Goal: Task Accomplishment & Management: Manage account settings

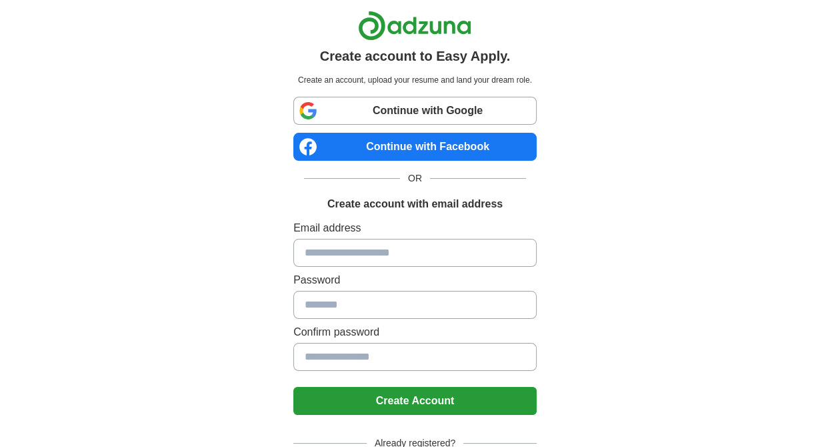
scroll to position [86, 0]
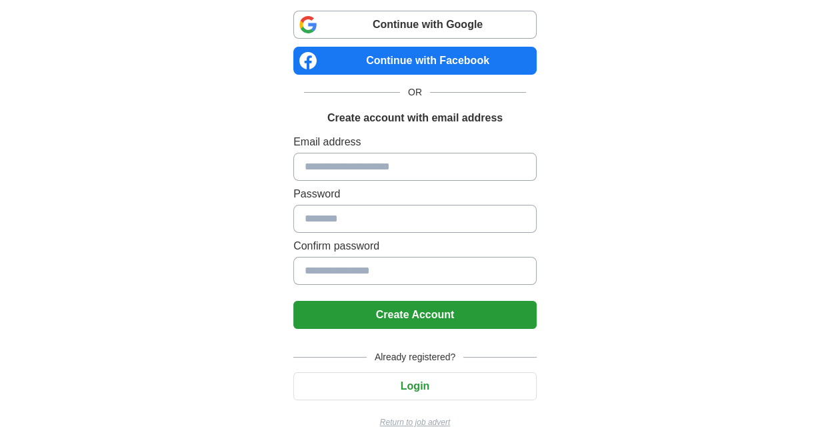
click at [377, 158] on input at bounding box center [414, 167] width 243 height 28
click at [380, 157] on input at bounding box center [414, 167] width 243 height 28
click at [380, 165] on input at bounding box center [414, 167] width 243 height 28
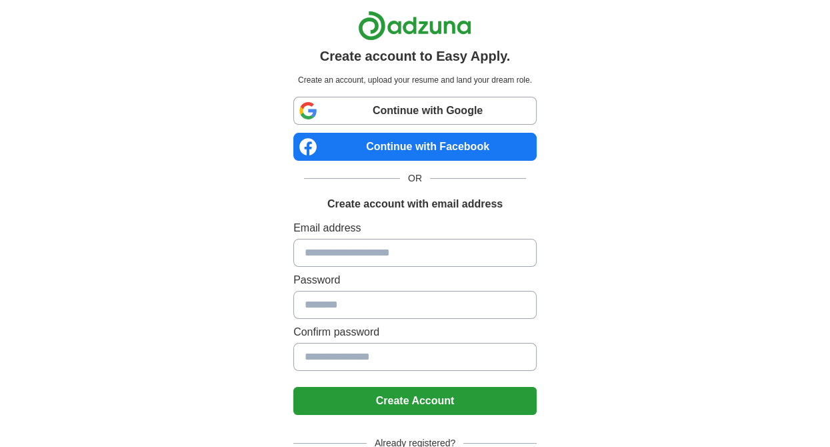
click at [324, 258] on input at bounding box center [414, 253] width 243 height 28
click at [323, 258] on input at bounding box center [414, 253] width 243 height 28
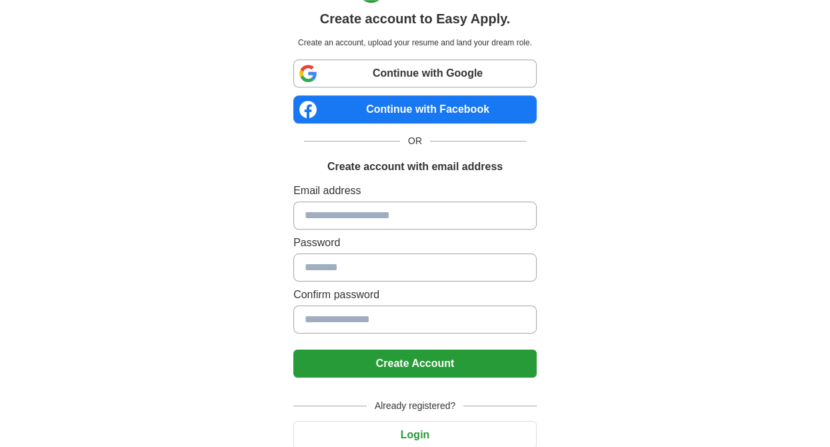
scroll to position [86, 0]
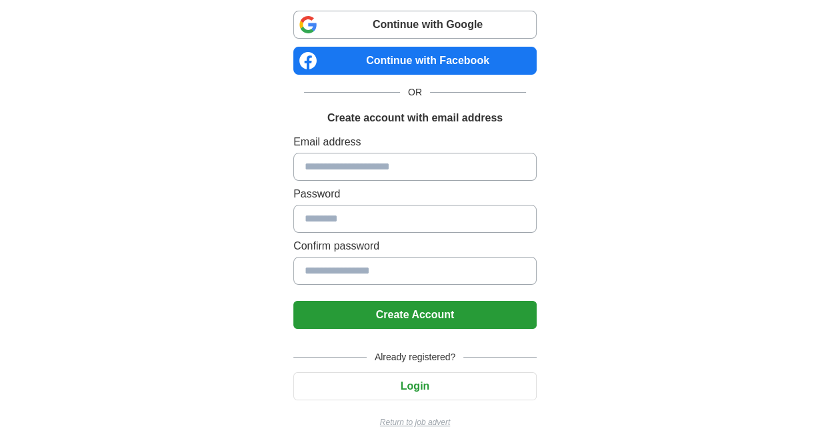
click at [412, 381] on button "Login" at bounding box center [414, 386] width 243 height 28
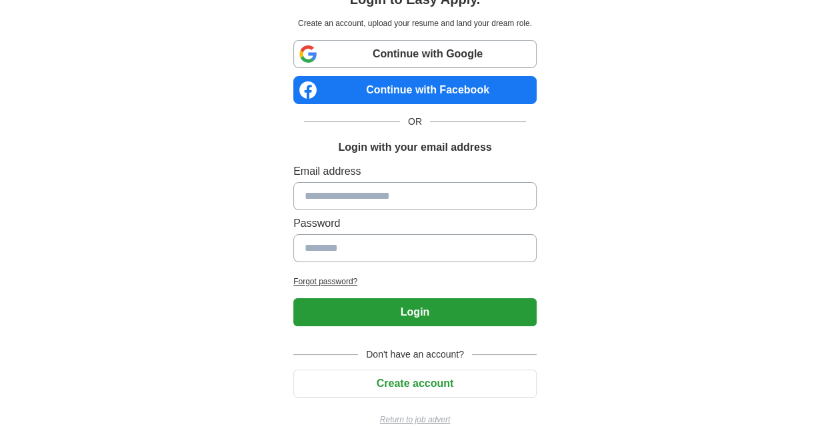
scroll to position [55, 0]
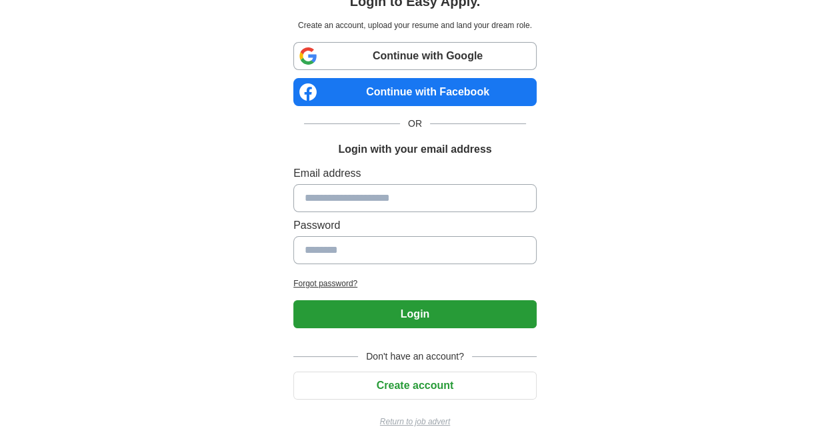
click at [327, 192] on input at bounding box center [414, 198] width 243 height 28
type input "****"
